Goal: Task Accomplishment & Management: Use online tool/utility

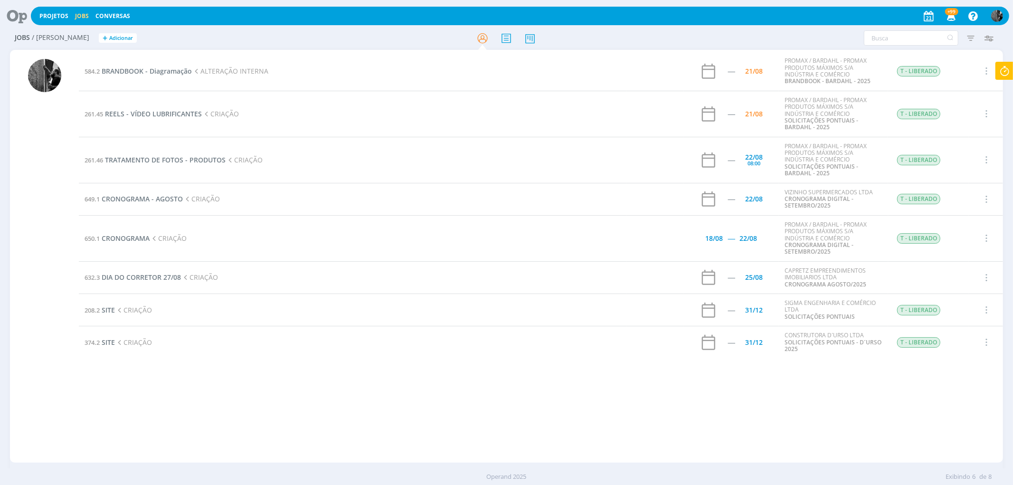
click at [1007, 74] on icon at bounding box center [1004, 71] width 17 height 19
type input "03:15:15"
click at [985, 78] on span "Parar" at bounding box center [993, 76] width 18 height 9
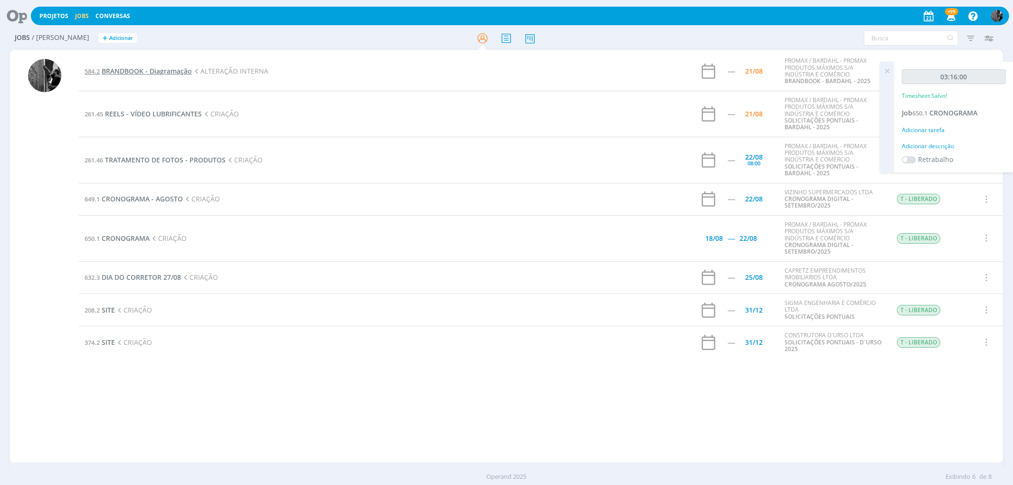
click at [133, 68] on span "BRANDBOOK - Diagramação" at bounding box center [147, 70] width 90 height 9
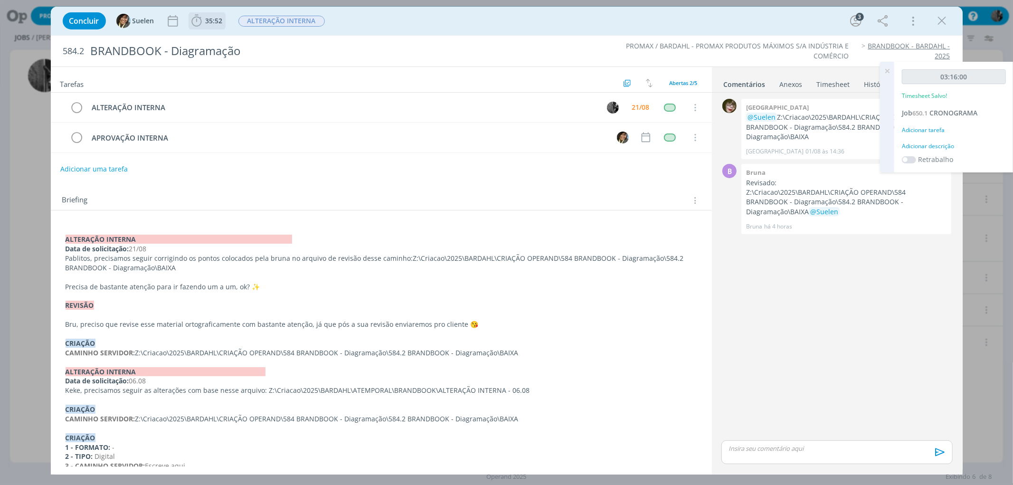
click at [210, 17] on span "35:52" at bounding box center [214, 20] width 17 height 9
click at [224, 39] on span "Iniciar" at bounding box center [228, 41] width 20 height 7
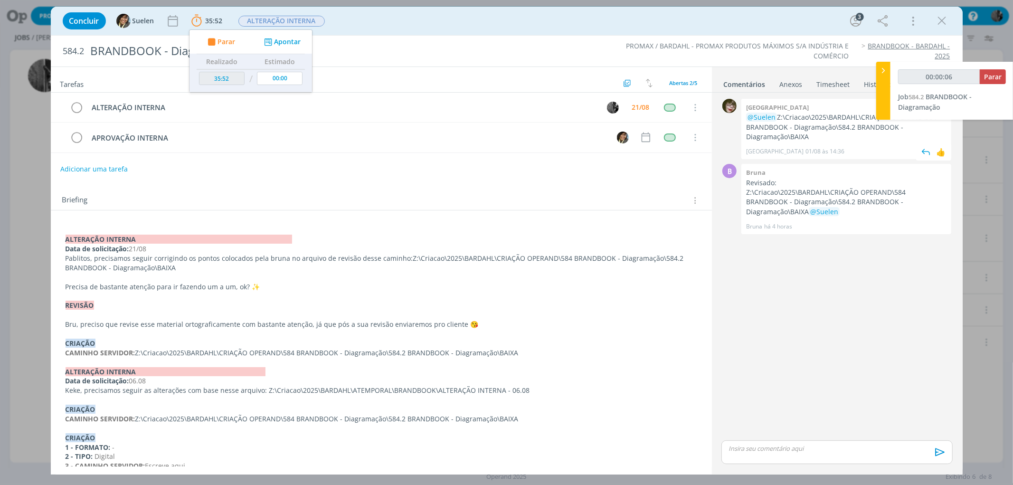
drag, startPoint x: 813, startPoint y: 138, endPoint x: 779, endPoint y: 116, distance: 40.3
click at [779, 116] on p "@Suelen Z:\Criacao\2025\BARDAHL\CRIAÇÃO OPERAND\584 BRANDBOOK - Diagramação\584…" at bounding box center [846, 127] width 200 height 29
copy p "Z:\Criacao\2025\BARDAHL\CRIAÇÃO OPERAND\584 BRANDBOOK - Diagramação\584.2 BRAND…"
type input "00:41:59"
